Goal: Task Accomplishment & Management: Manage account settings

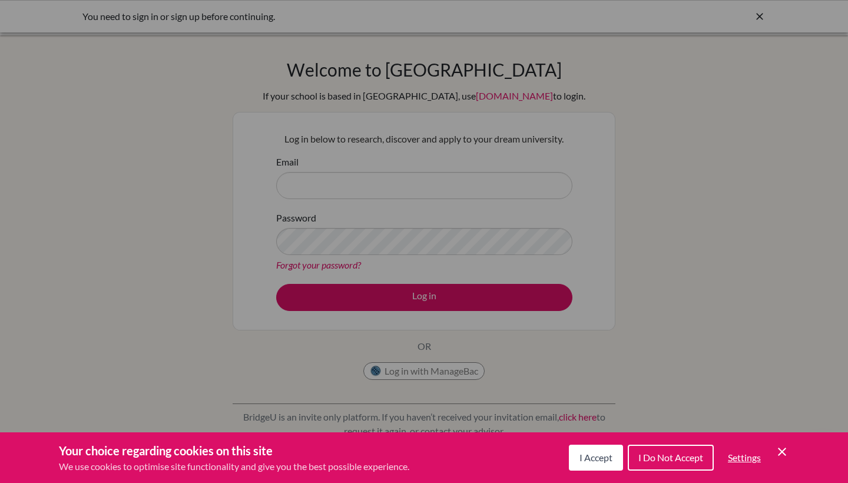
click at [606, 455] on span "I Accept" at bounding box center [595, 457] width 33 height 11
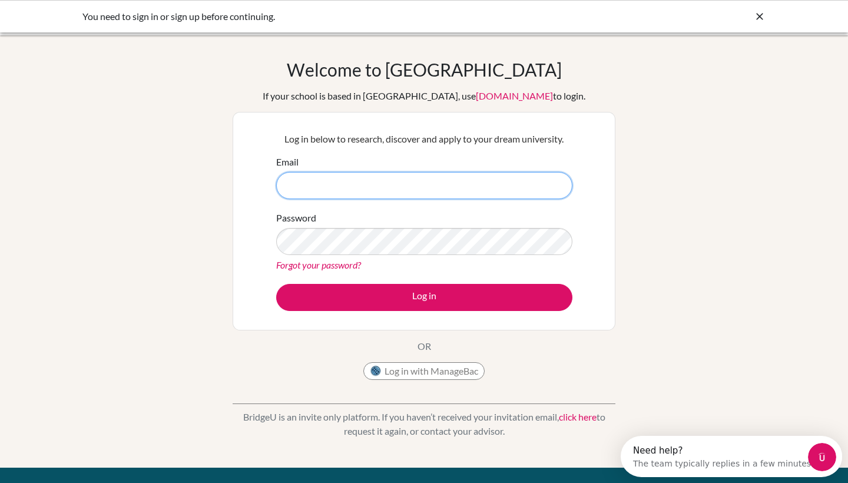
click at [325, 181] on input "Email" at bounding box center [424, 185] width 296 height 27
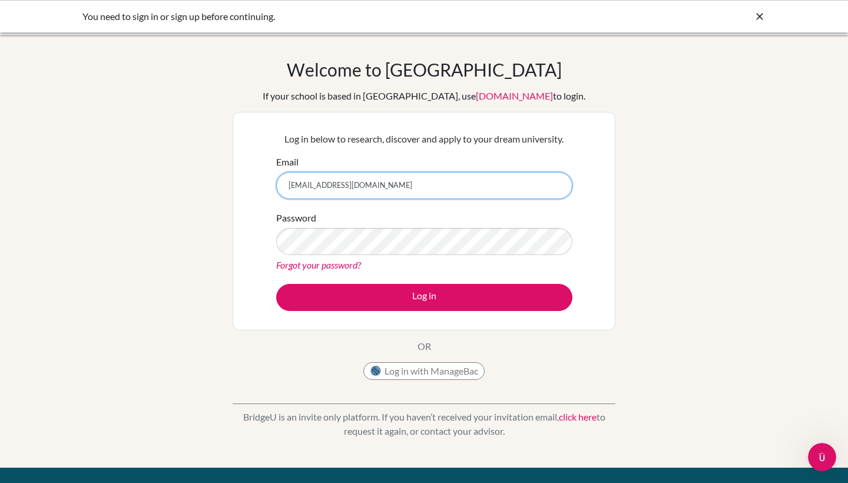
type input "26maximilian.scheiternig@gmail.com"
click at [338, 264] on link "Forgot your password?" at bounding box center [318, 264] width 85 height 11
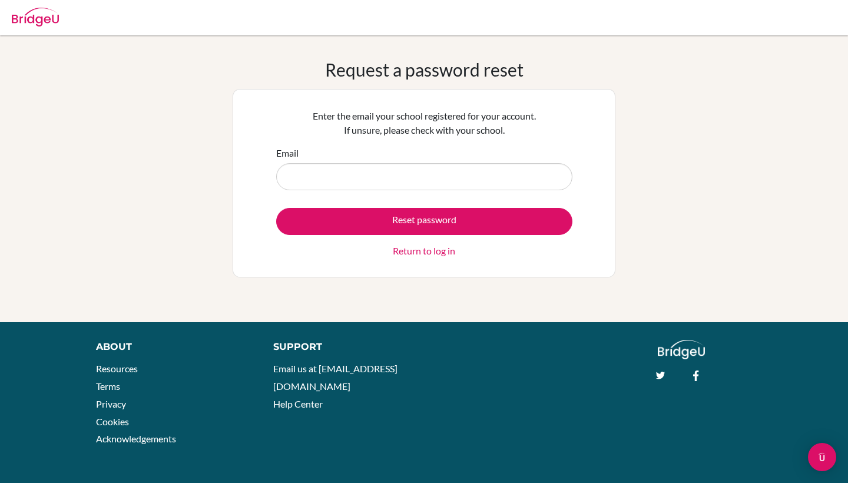
click at [379, 184] on input "Email" at bounding box center [424, 176] width 296 height 27
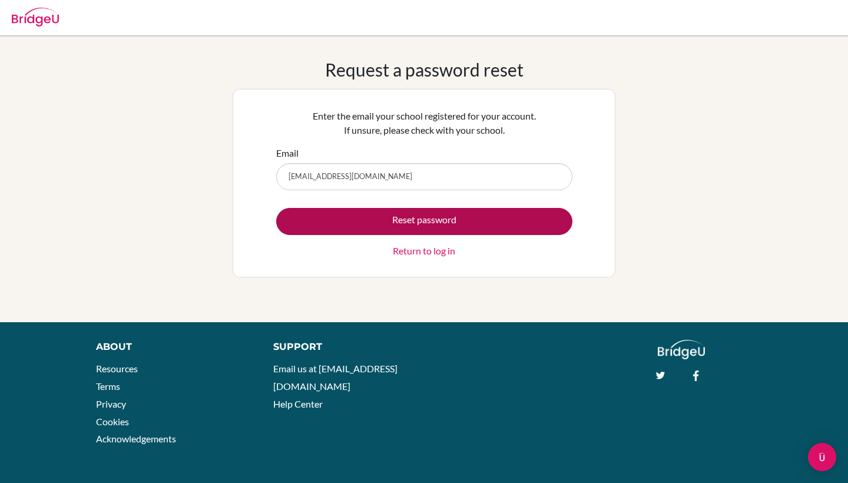
type input "26maximilian.scheiternig@sisschools.org"
click at [462, 227] on button "Reset password" at bounding box center [424, 221] width 296 height 27
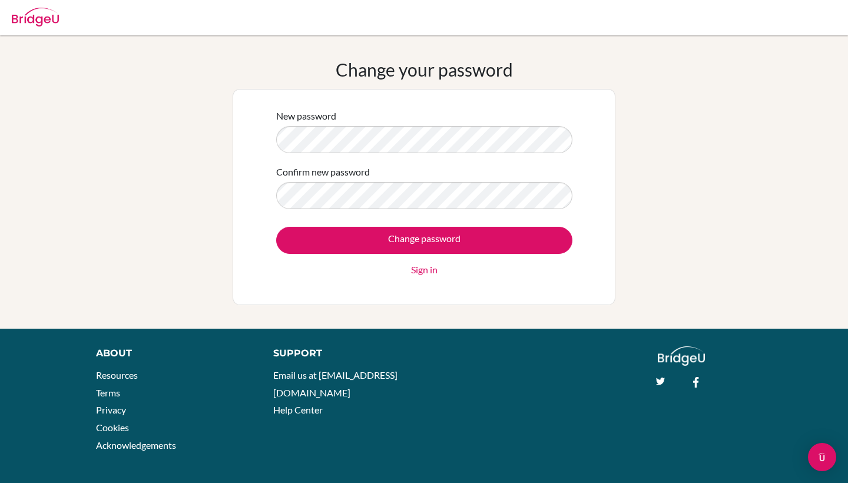
click at [363, 153] on form "New password Confirm new password Change password Sign in" at bounding box center [424, 193] width 296 height 168
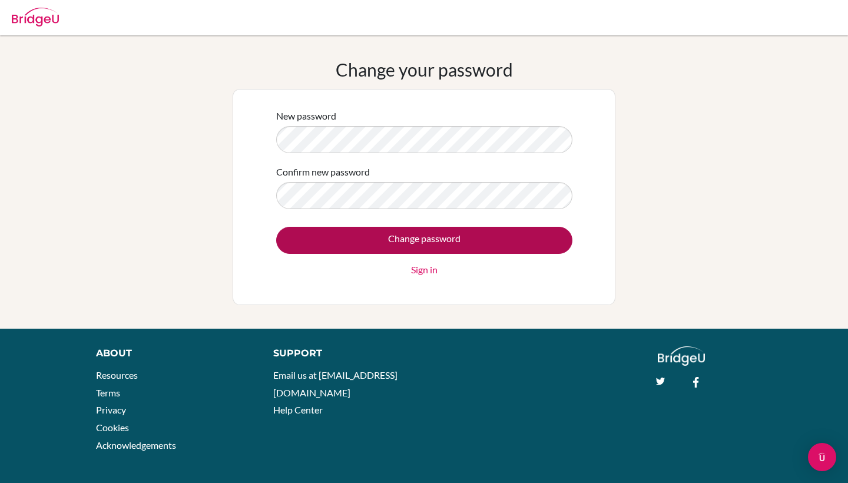
click at [413, 241] on input "Change password" at bounding box center [424, 240] width 296 height 27
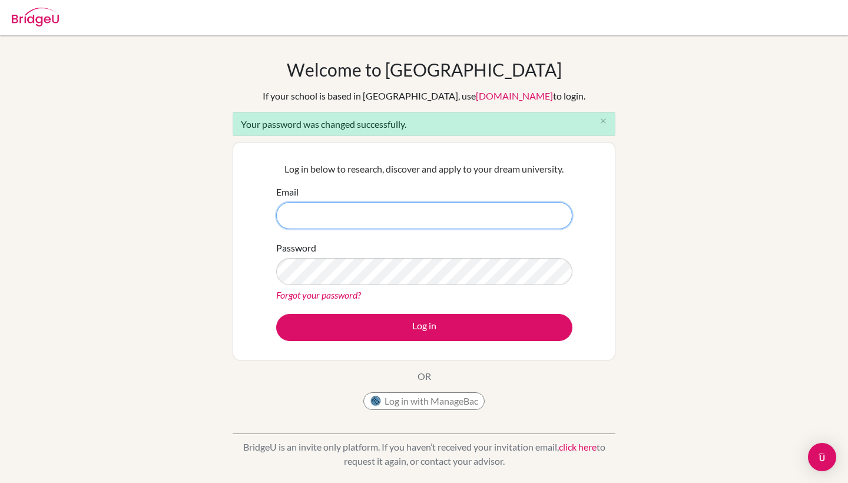
type input "bzzpFUrsUsWnK1sw8kwV"
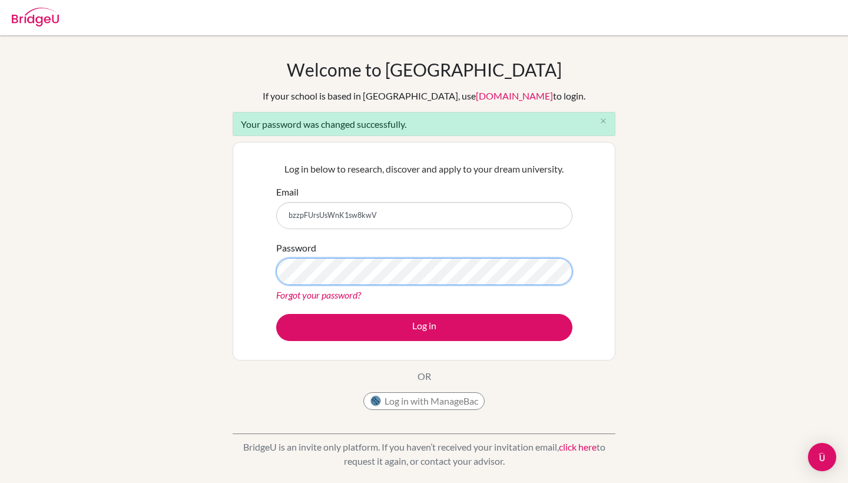
click at [424, 327] on button "Log in" at bounding box center [424, 327] width 296 height 27
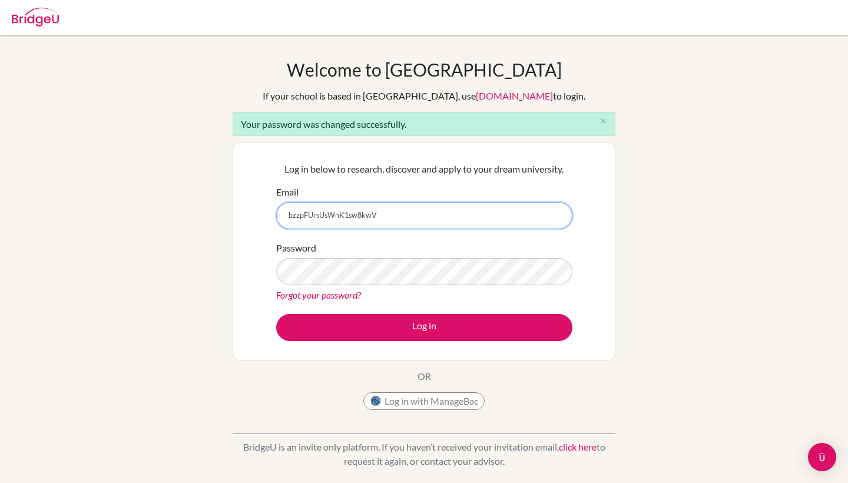
drag, startPoint x: 380, startPoint y: 213, endPoint x: 278, endPoint y: 217, distance: 102.0
click at [278, 217] on input "bzzpFUrsUsWnK1sw8kwV" at bounding box center [424, 215] width 296 height 27
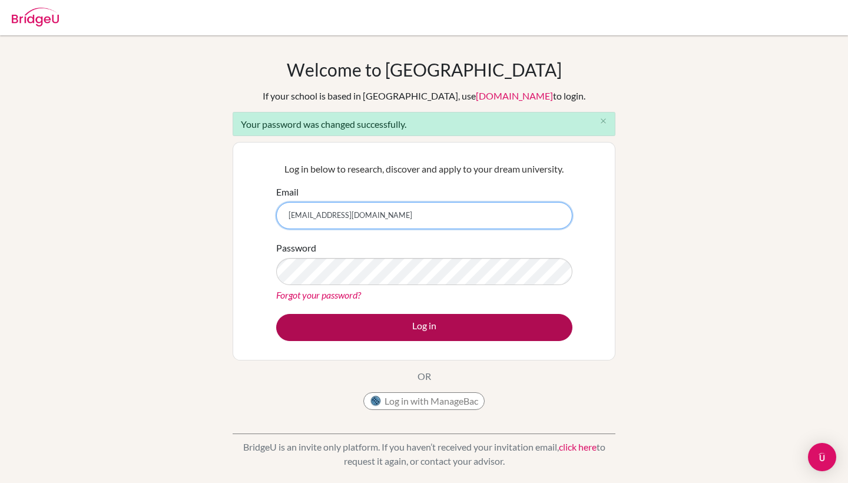
type input "[EMAIL_ADDRESS][DOMAIN_NAME]"
click at [333, 336] on button "Log in" at bounding box center [424, 327] width 296 height 27
